Goal: Information Seeking & Learning: Learn about a topic

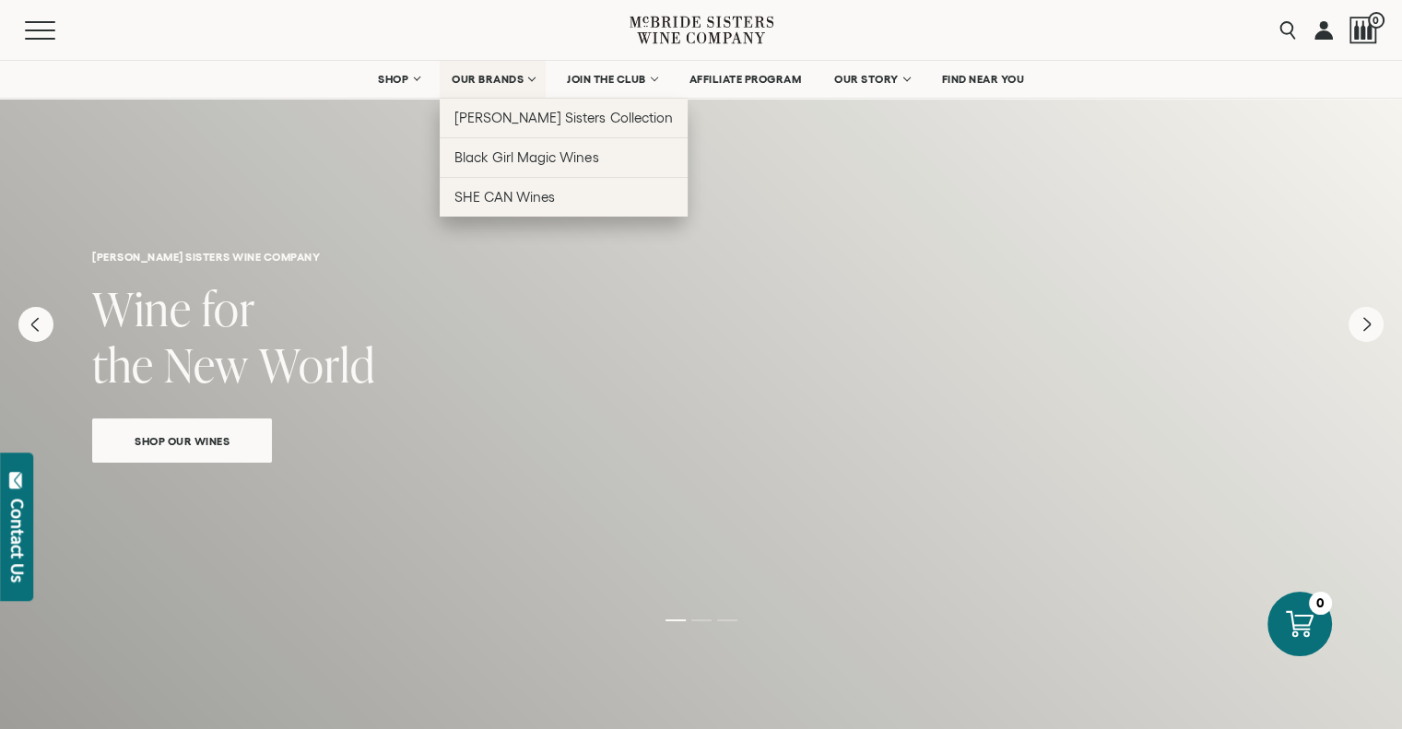
click at [495, 86] on link "OUR BRANDS" at bounding box center [493, 79] width 106 height 37
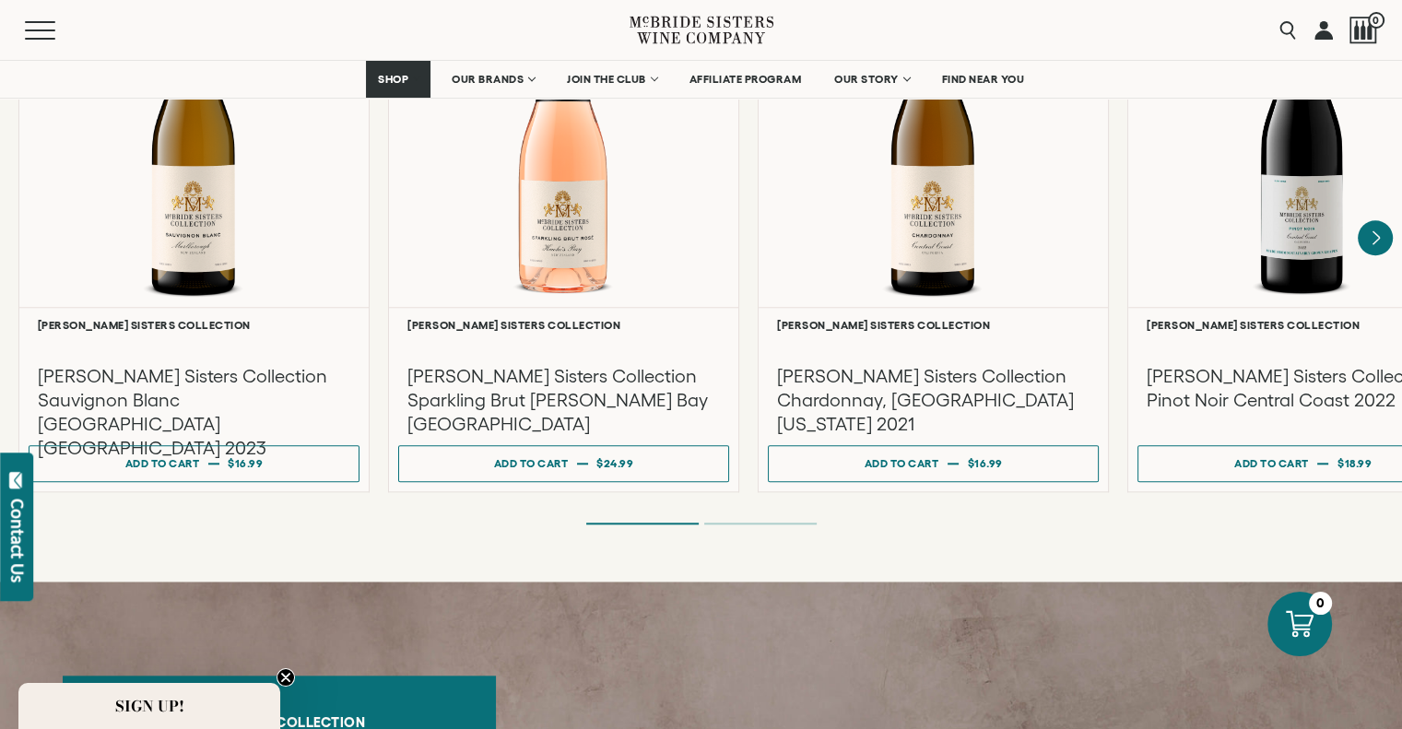
scroll to position [2027, 0]
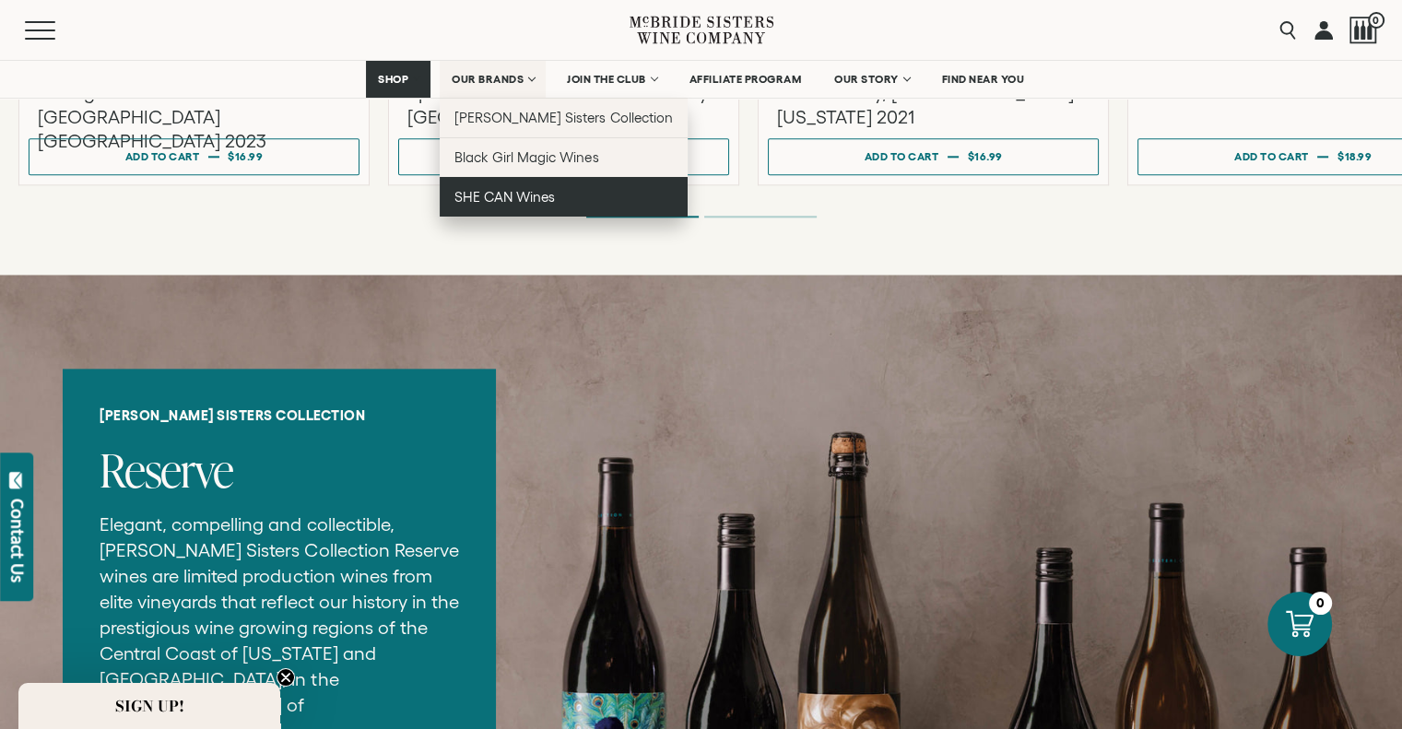
click at [493, 199] on span "SHE CAN Wines" at bounding box center [504, 197] width 100 height 16
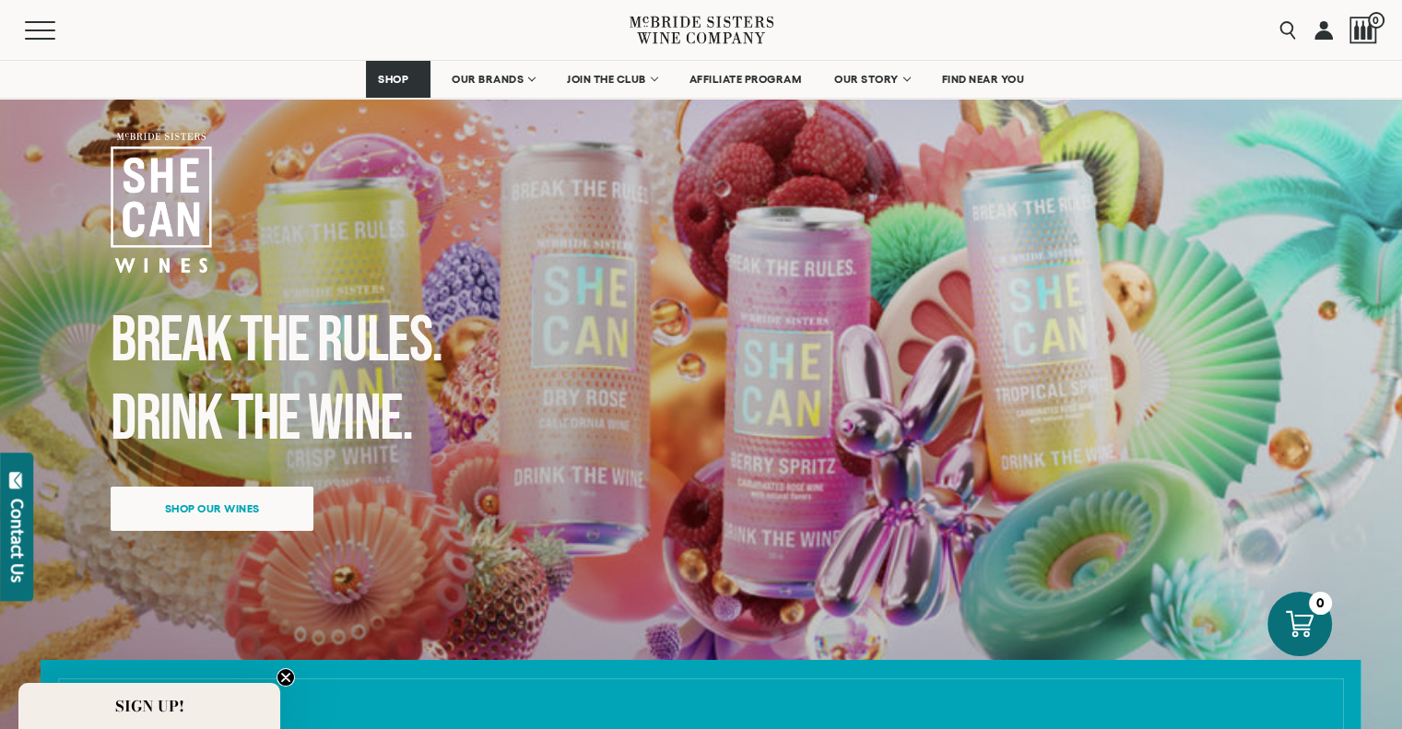
scroll to position [92, 0]
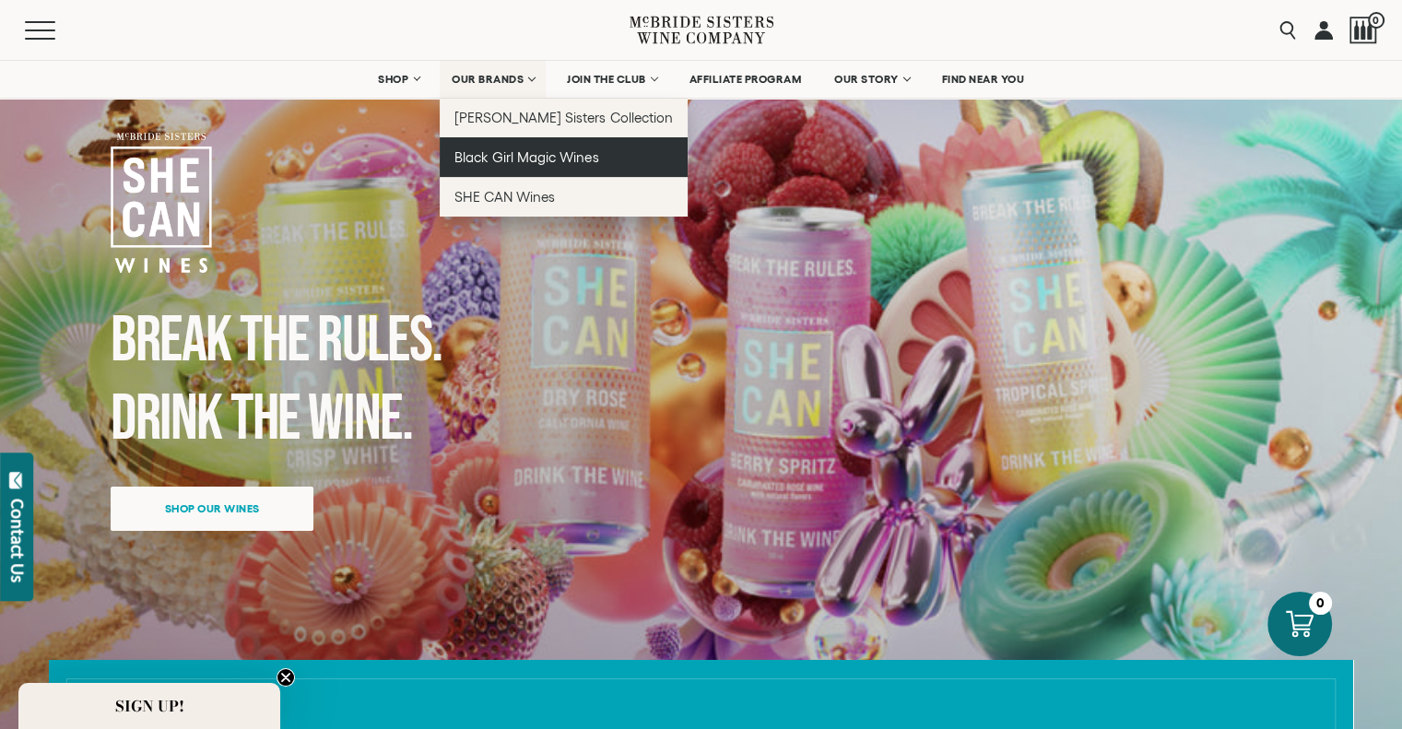
click at [501, 147] on link "Black Girl Magic Wines" at bounding box center [564, 157] width 248 height 40
